Goal: Information Seeking & Learning: Learn about a topic

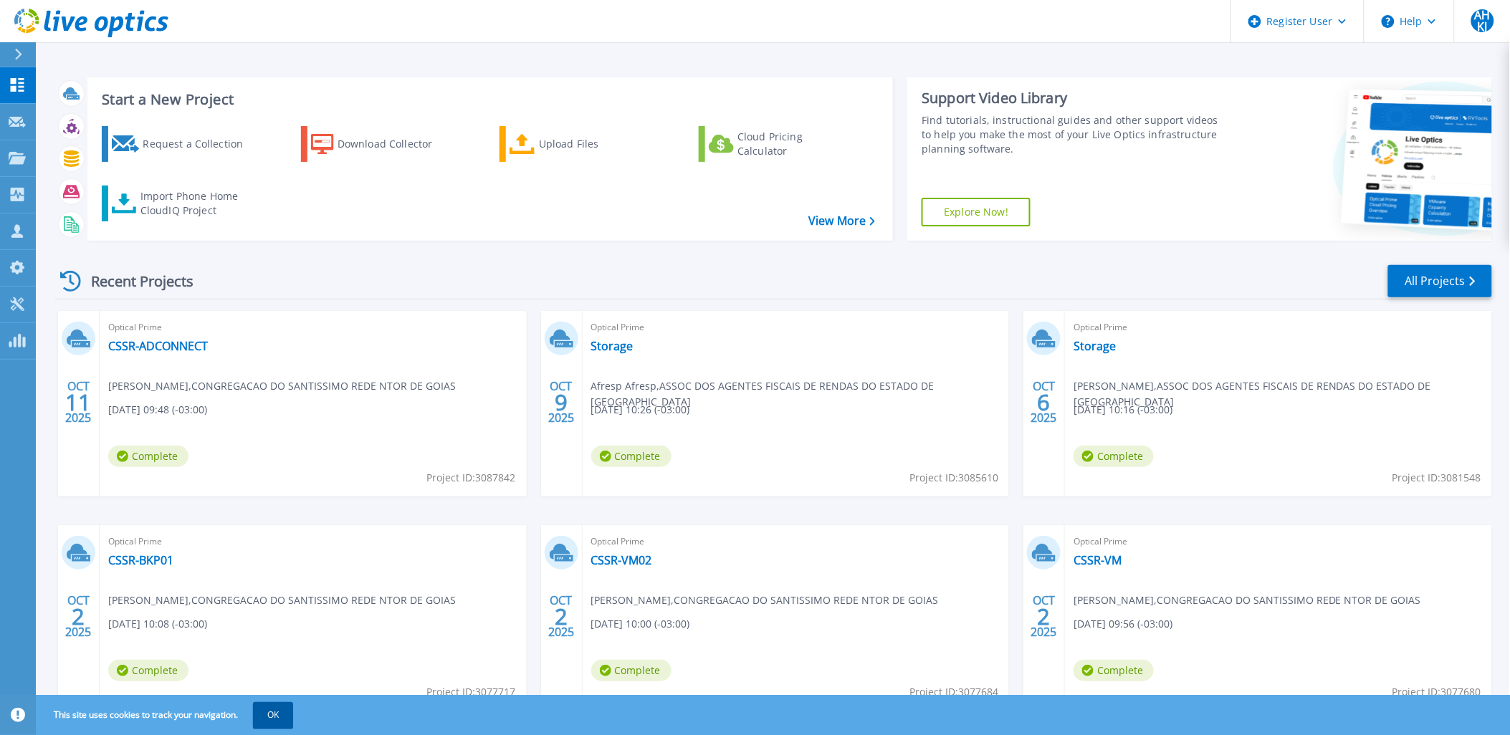
click at [277, 719] on button "OK" at bounding box center [273, 715] width 40 height 26
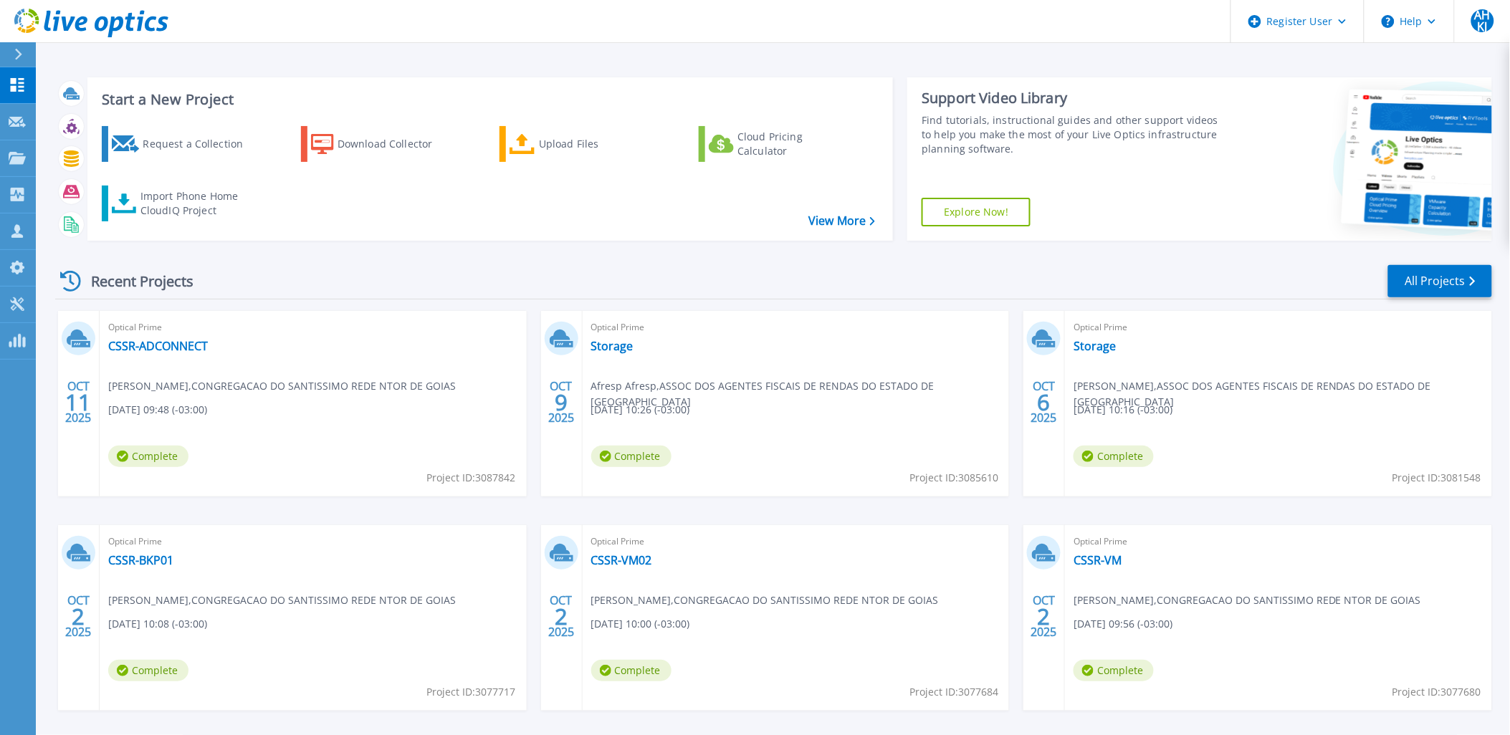
scroll to position [59, 0]
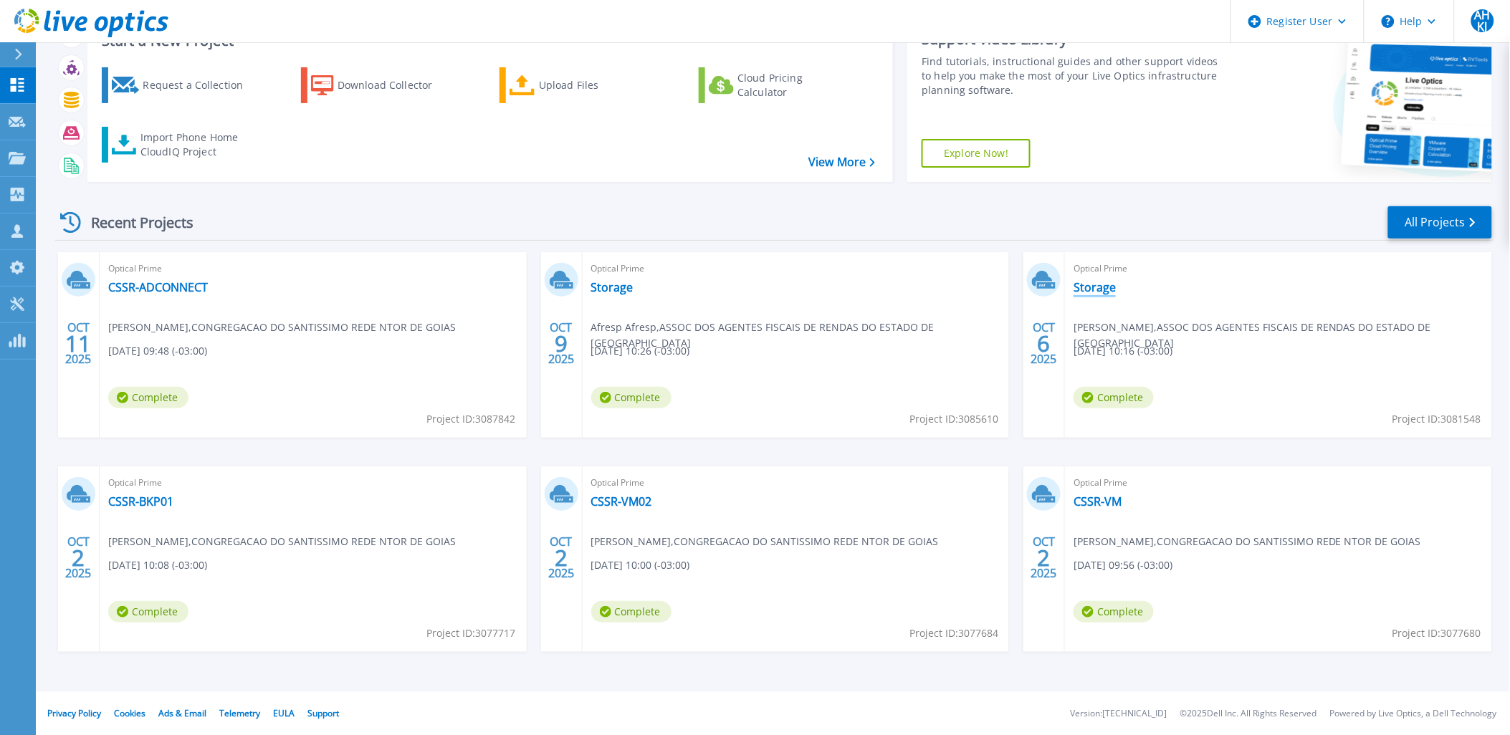
click at [1076, 285] on link "Storage" at bounding box center [1095, 287] width 42 height 14
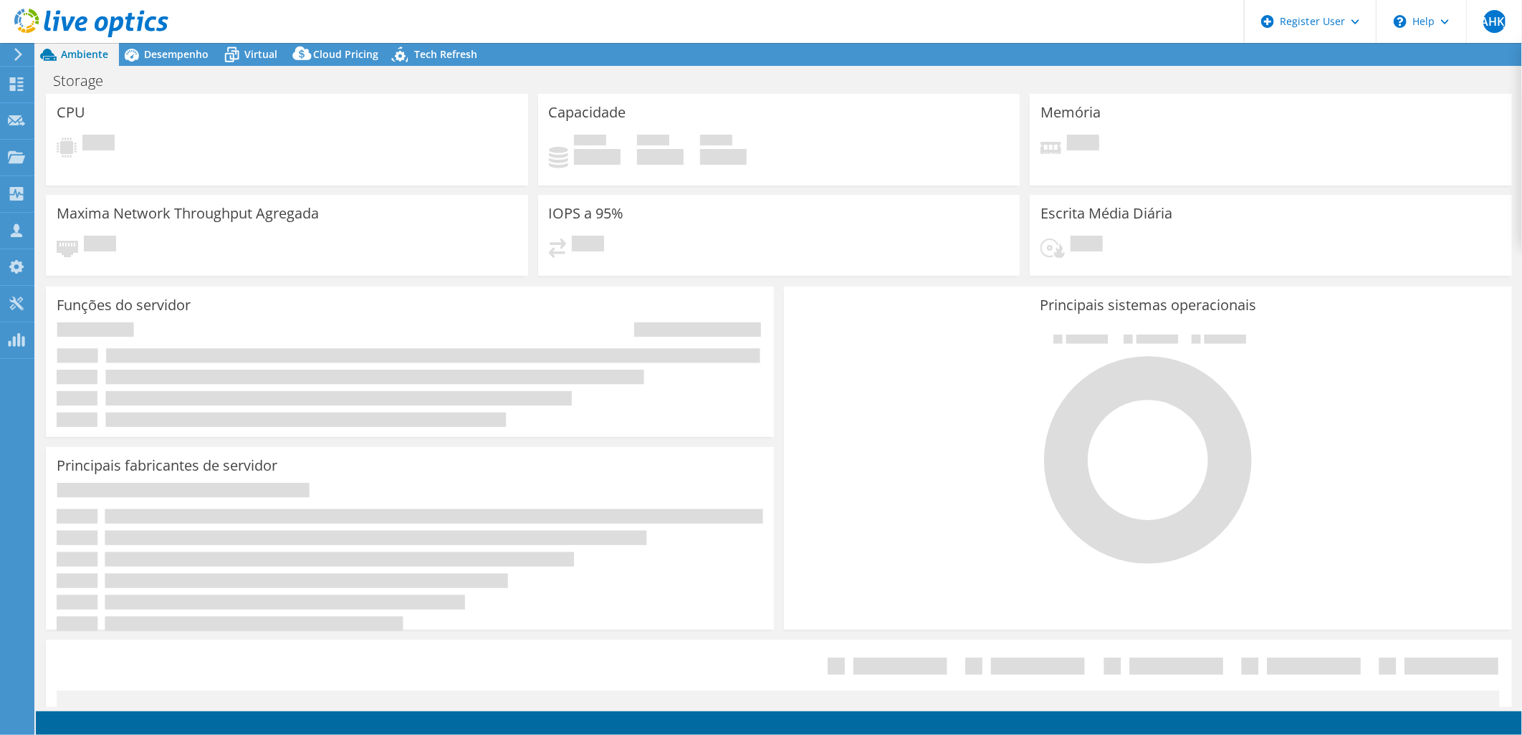
select select "USD"
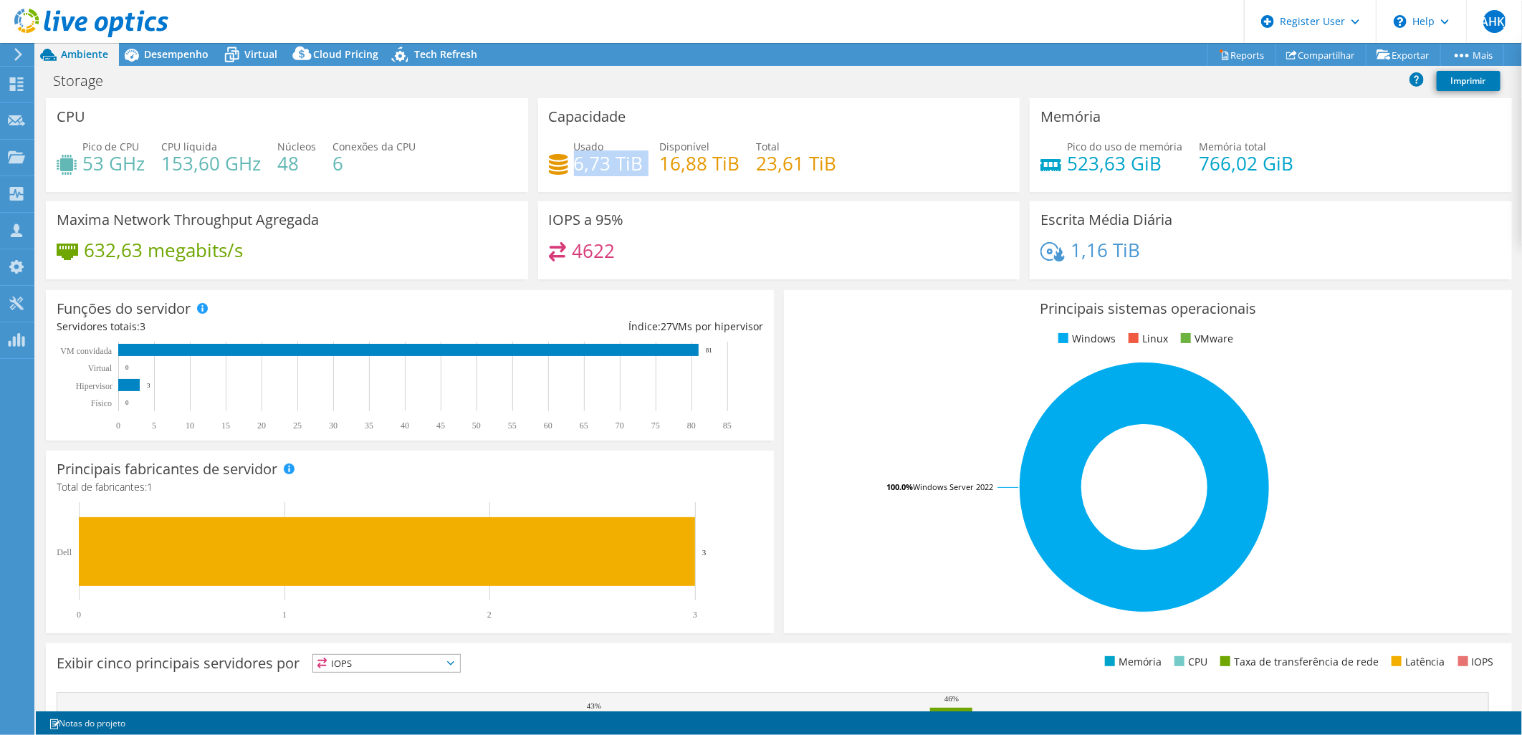
drag, startPoint x: 639, startPoint y: 162, endPoint x: 570, endPoint y: 161, distance: 68.8
click at [570, 161] on div "Usado 6,73 TiB Disponível 16,88 TiB Total 23,61 TiB" at bounding box center [779, 162] width 461 height 47
drag, startPoint x: 570, startPoint y: 161, endPoint x: 616, endPoint y: 187, distance: 53.6
click at [616, 187] on div "Capacidade Usado 6,73 TiB Disponível 16,88 TiB Total 23,61 TiB" at bounding box center [779, 145] width 482 height 94
click at [634, 182] on div "Usado 6,73 TiB Disponível 16,88 TiB Total 23,61 TiB" at bounding box center [779, 162] width 461 height 47
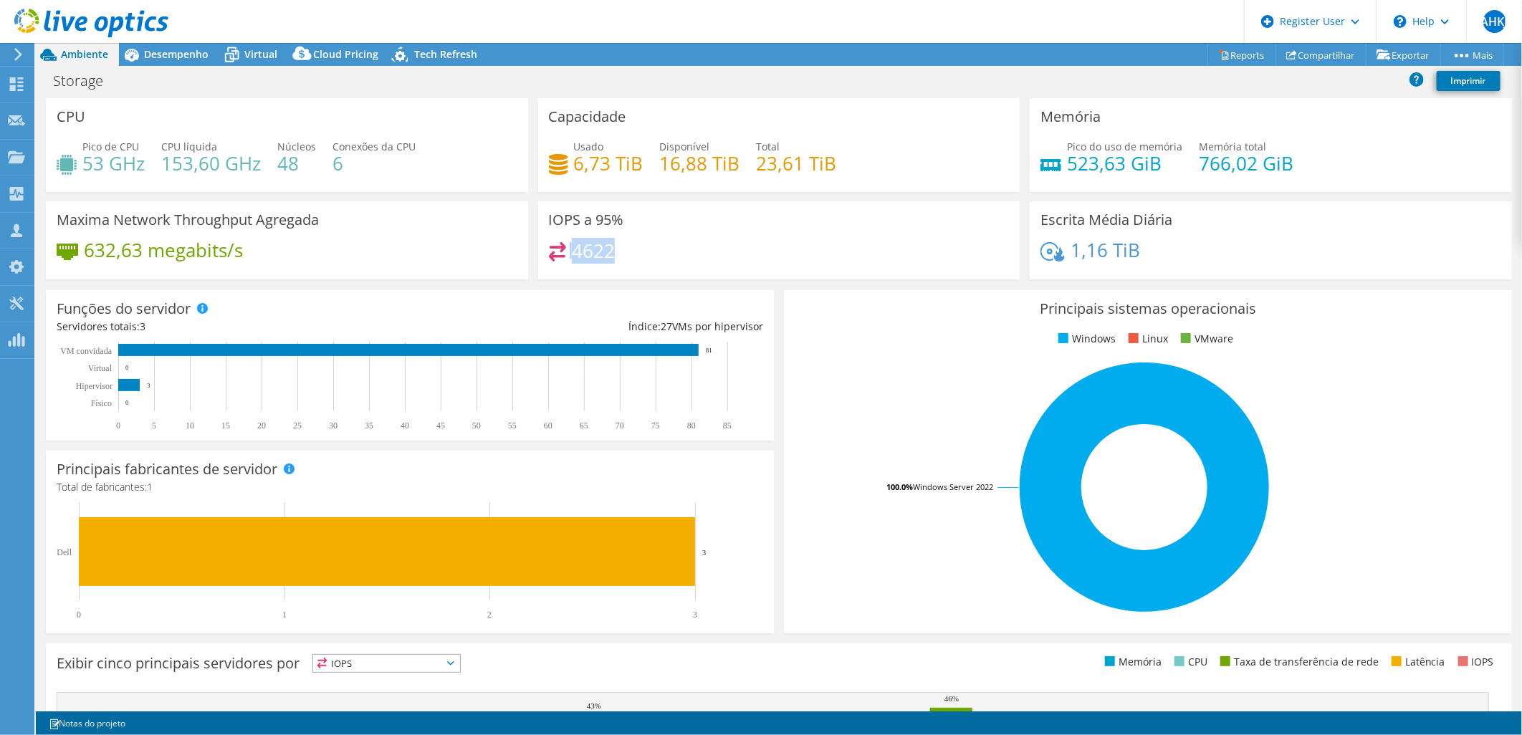
drag, startPoint x: 611, startPoint y: 249, endPoint x: 567, endPoint y: 254, distance: 43.9
click at [567, 254] on div "4622" at bounding box center [582, 250] width 67 height 16
drag, startPoint x: 567, startPoint y: 254, endPoint x: 593, endPoint y: 259, distance: 27.1
click at [593, 259] on h4 "4622" at bounding box center [593, 251] width 43 height 16
click at [181, 56] on span "Desempenho" at bounding box center [176, 54] width 65 height 14
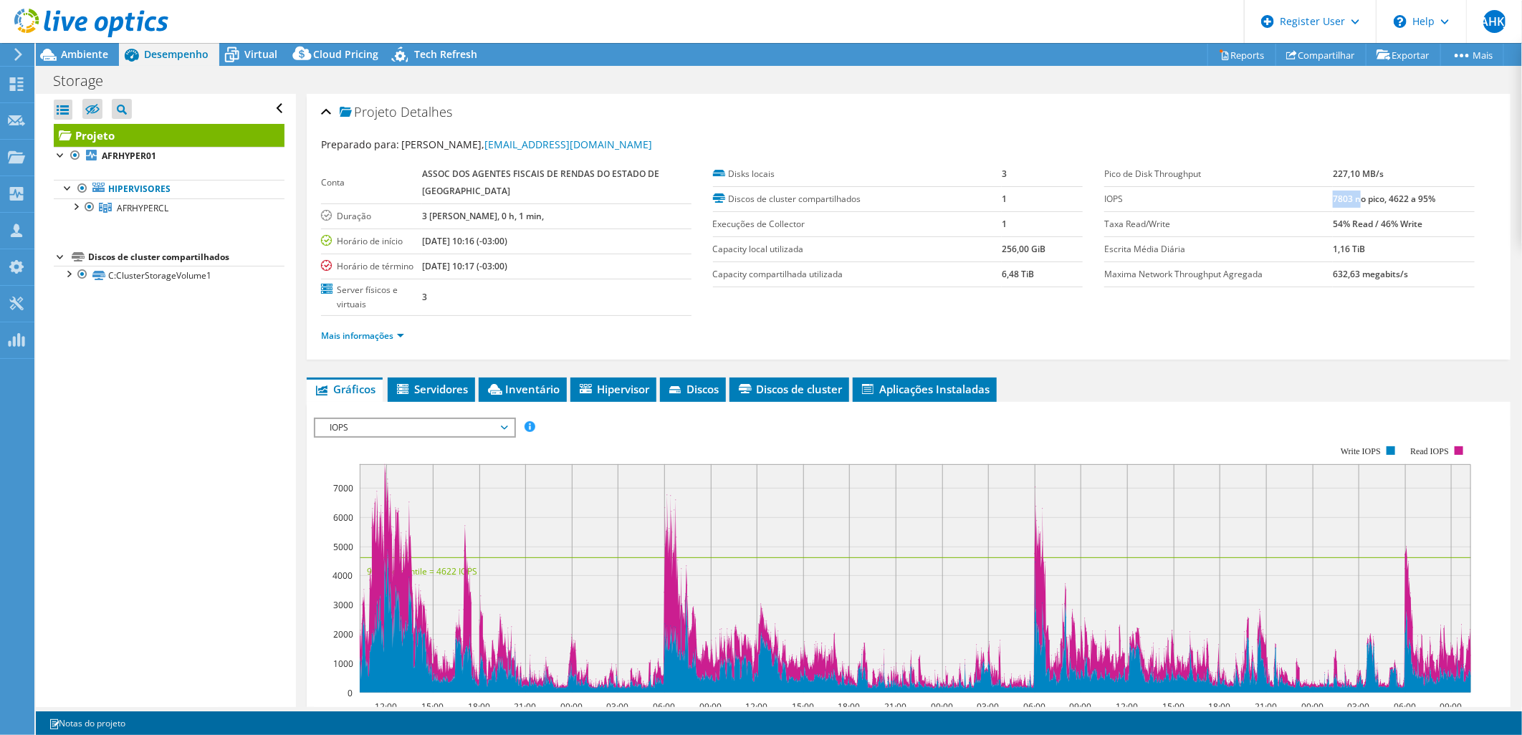
drag, startPoint x: 1323, startPoint y: 198, endPoint x: 1350, endPoint y: 198, distance: 27.2
click at [1350, 198] on b "7803 no pico, 4622 a 95%" at bounding box center [1384, 199] width 102 height 12
click at [1344, 198] on b "7803 no pico, 4622 a 95%" at bounding box center [1384, 199] width 102 height 12
click at [1342, 202] on b "7803 no pico, 4622 a 95%" at bounding box center [1384, 199] width 102 height 12
drag, startPoint x: 1341, startPoint y: 224, endPoint x: 1398, endPoint y: 219, distance: 56.8
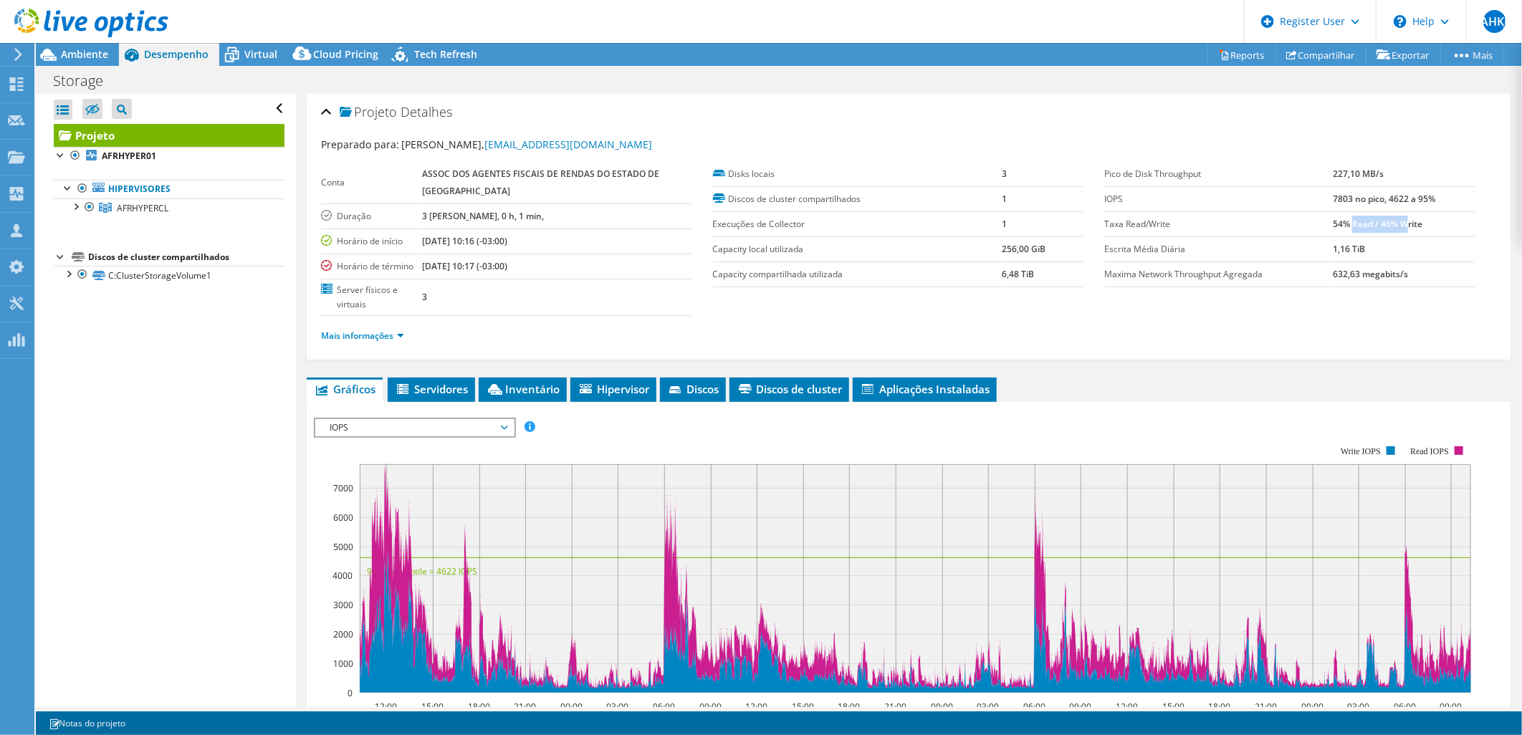
click at [1398, 219] on b "54% Read / 46% Write" at bounding box center [1378, 224] width 90 height 12
drag, startPoint x: 1398, startPoint y: 219, endPoint x: 1347, endPoint y: 229, distance: 51.2
click at [1347, 229] on td "54% Read / 46% Write" at bounding box center [1404, 223] width 142 height 25
click at [411, 328] on li "Mais informações" at bounding box center [367, 336] width 92 height 16
click at [396, 330] on link "Mais informações" at bounding box center [362, 336] width 83 height 12
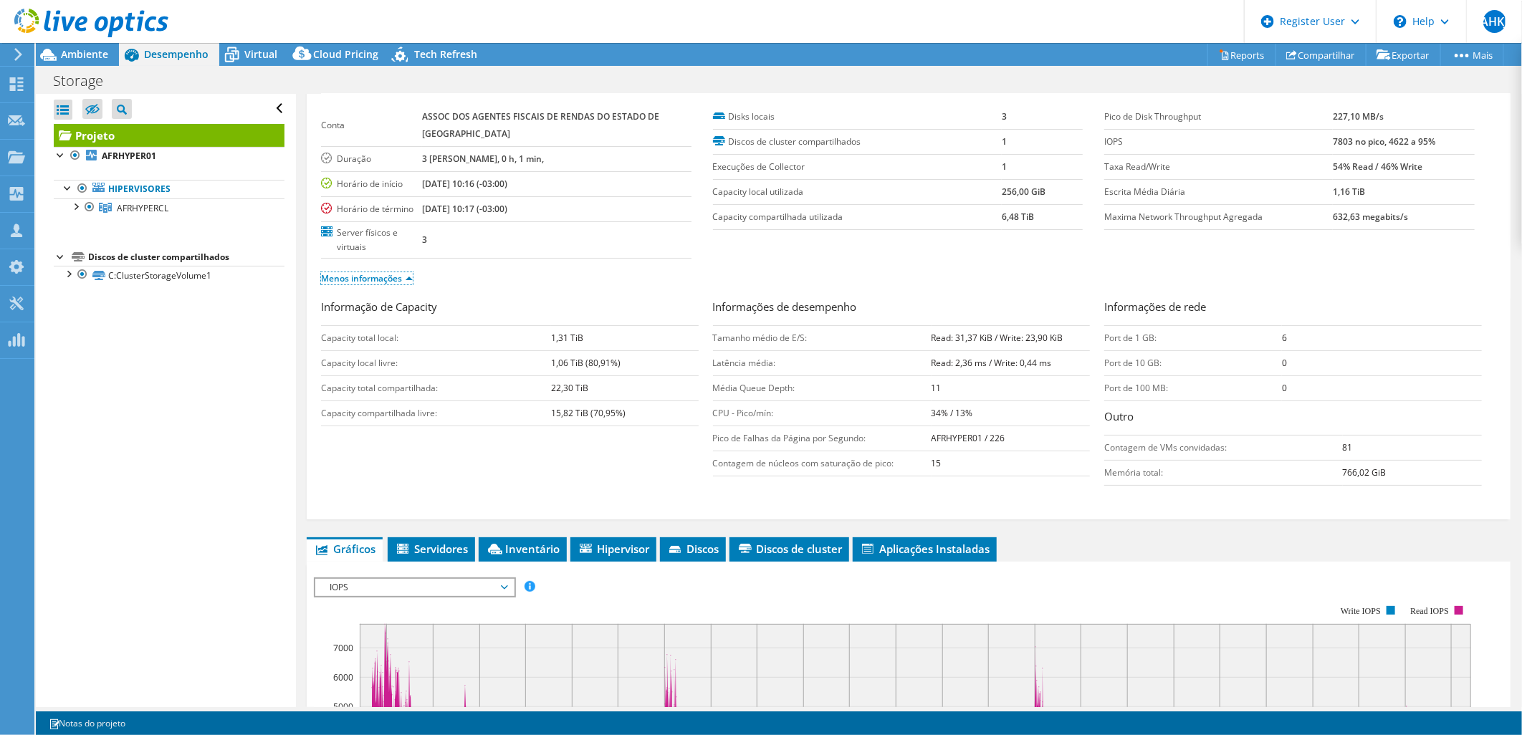
scroll to position [80, 0]
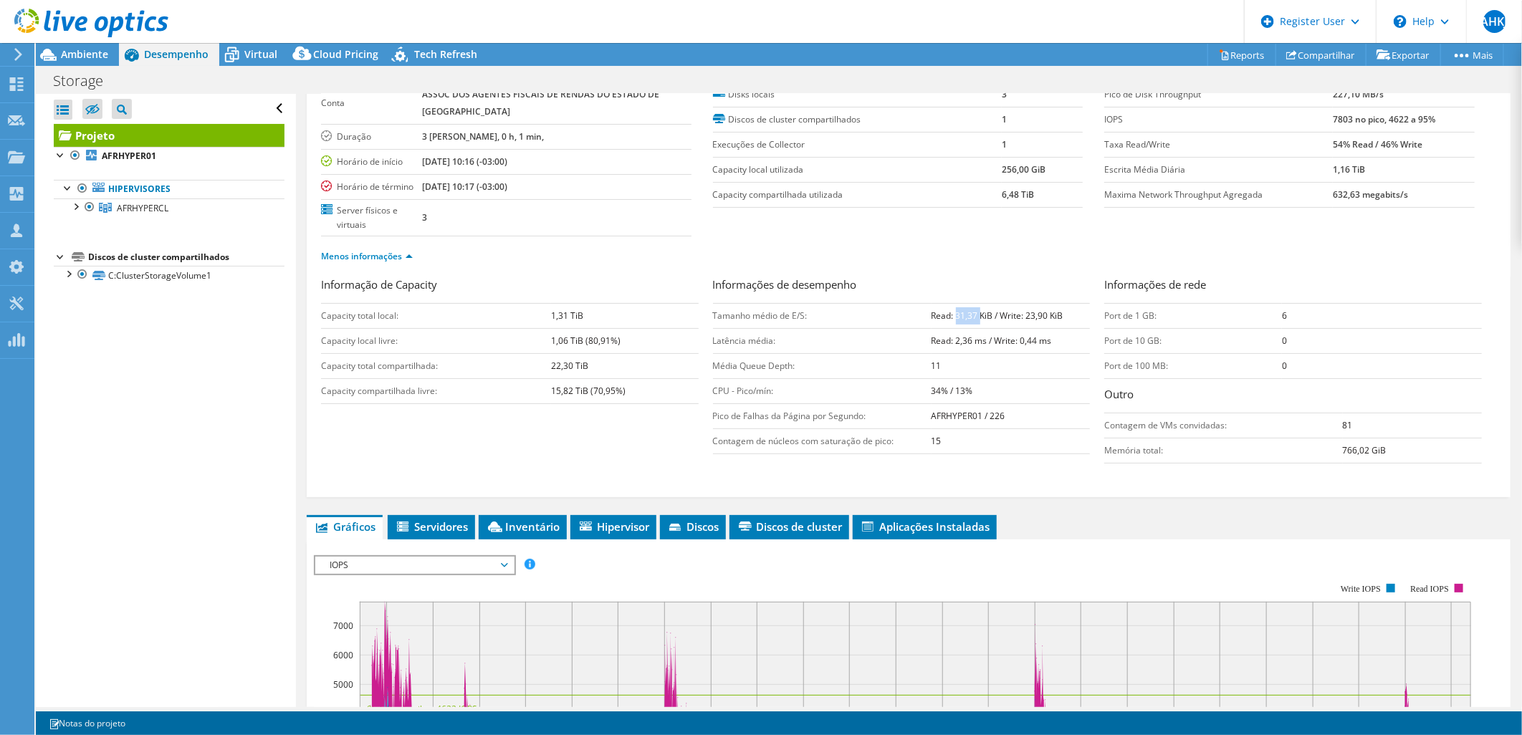
drag, startPoint x: 948, startPoint y: 283, endPoint x: 975, endPoint y: 285, distance: 27.3
click at [975, 310] on b "Read: 31,37 KiB / Write: 23,90 KiB" at bounding box center [998, 316] width 132 height 12
drag, startPoint x: 975, startPoint y: 285, endPoint x: 1014, endPoint y: 287, distance: 38.8
click at [1014, 310] on b "Read: 31,37 KiB / Write: 23,90 KiB" at bounding box center [998, 316] width 132 height 12
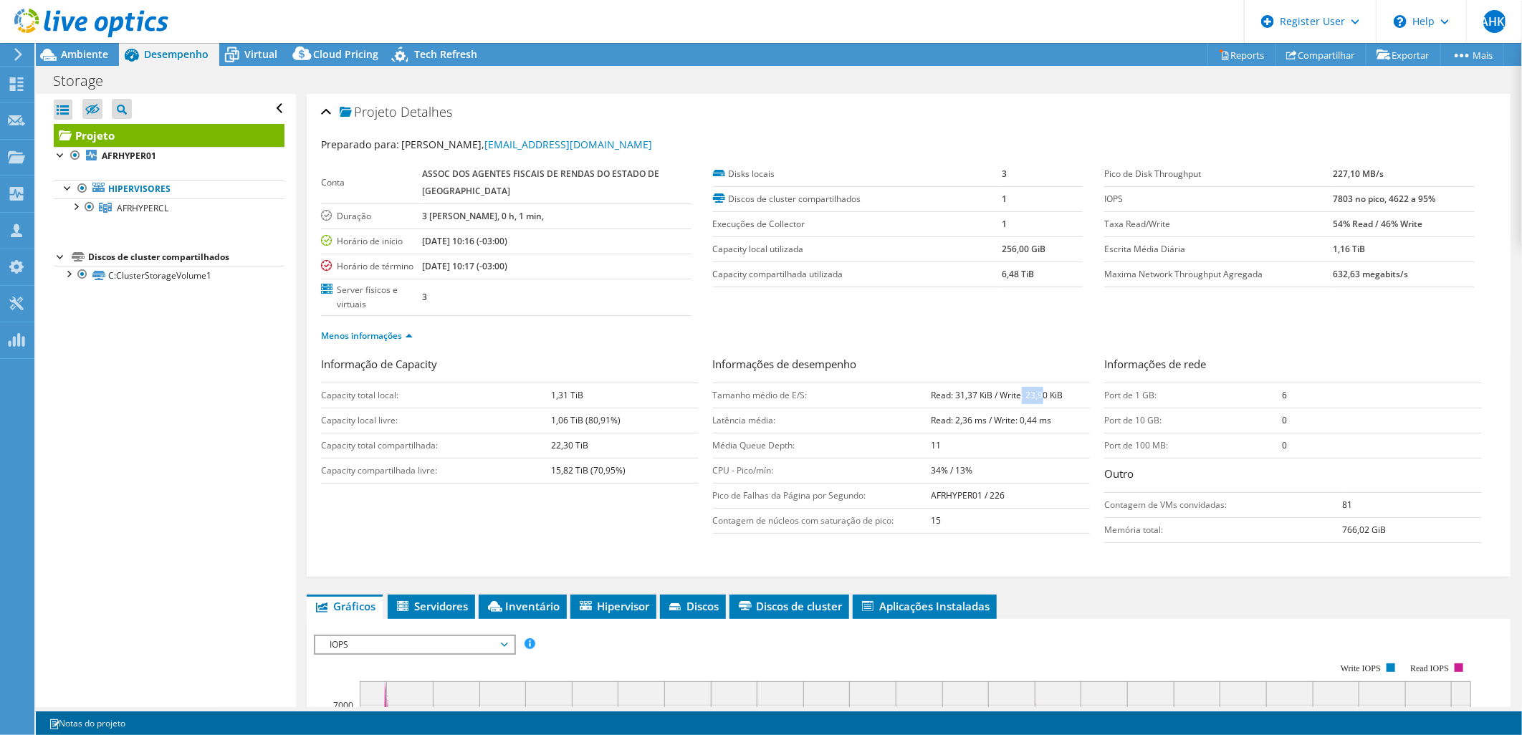
drag, startPoint x: 1320, startPoint y: 196, endPoint x: 1353, endPoint y: 196, distance: 33.0
click at [1353, 196] on tr "IOPS 7803 no pico, 4622 a 95%" at bounding box center [1289, 198] width 371 height 25
click at [88, 54] on span "Ambiente" at bounding box center [84, 54] width 47 height 14
